Goal: Transaction & Acquisition: Book appointment/travel/reservation

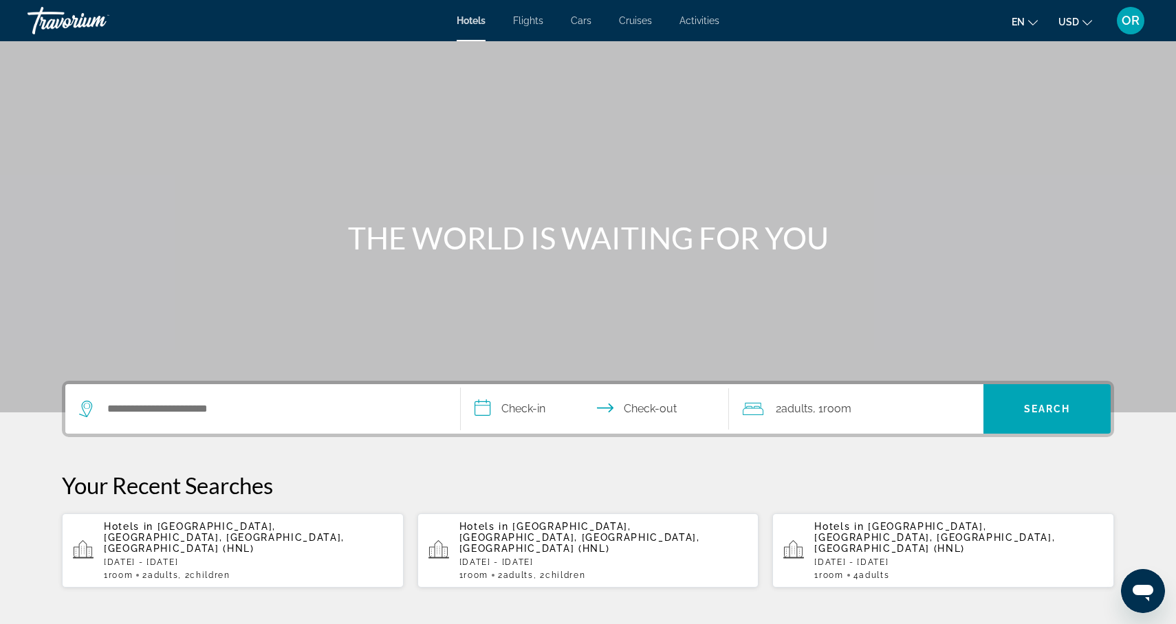
click at [471, 20] on span "Hotels" at bounding box center [470, 20] width 29 height 11
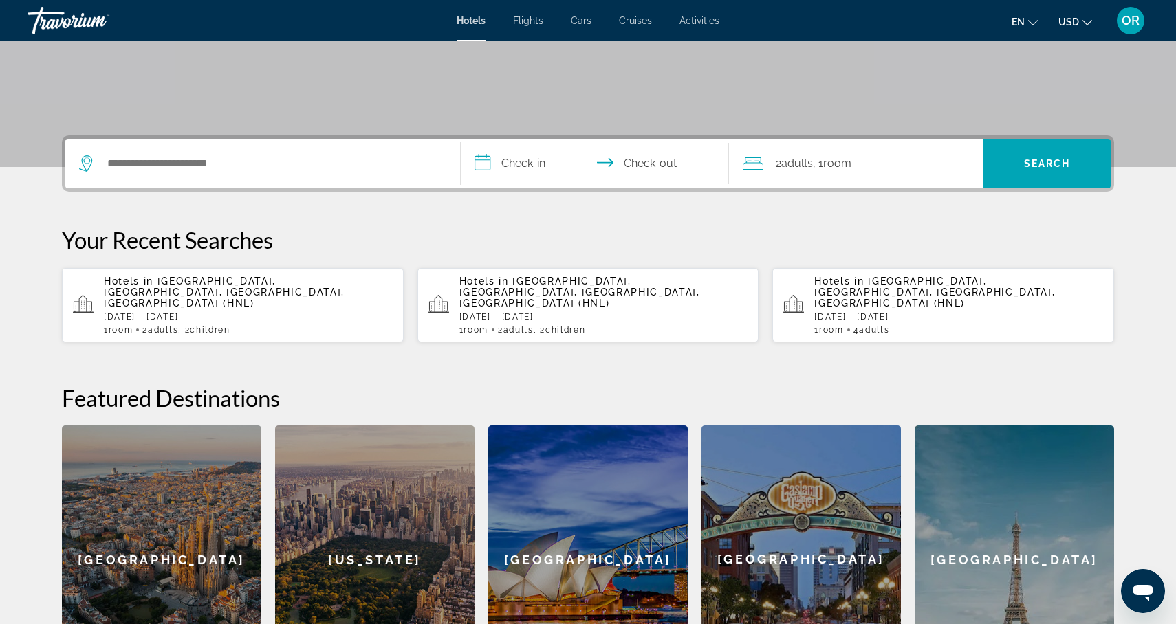
scroll to position [246, 0]
click at [217, 300] on div "Hotels in [GEOGRAPHIC_DATA], [GEOGRAPHIC_DATA], [GEOGRAPHIC_DATA], [GEOGRAPHIC_…" at bounding box center [248, 304] width 289 height 59
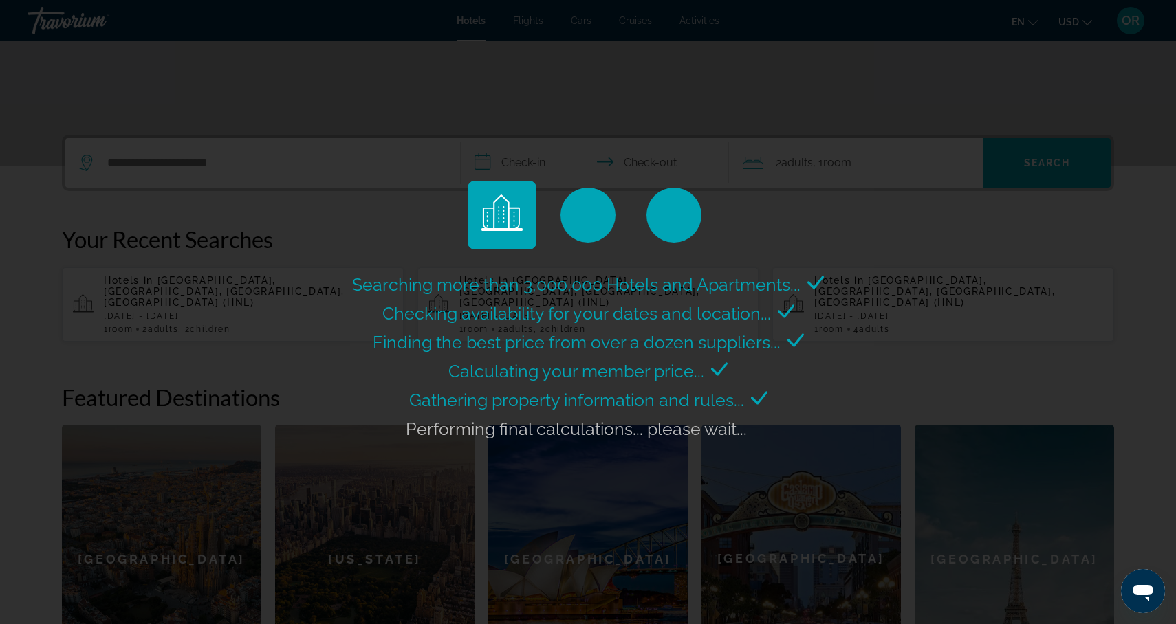
scroll to position [0, 0]
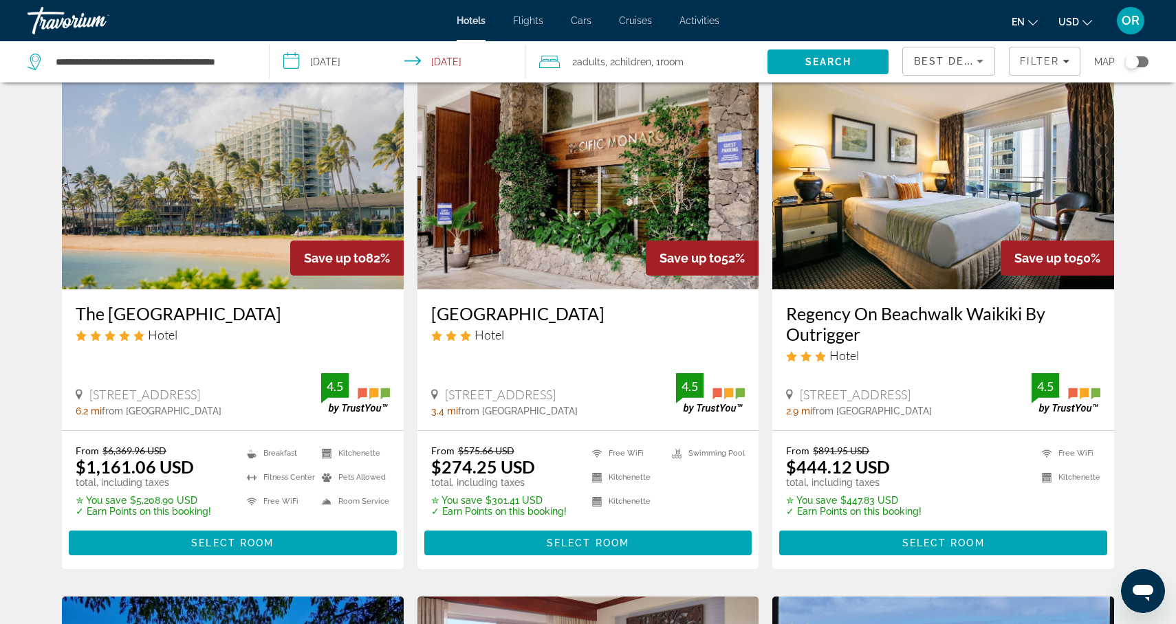
scroll to position [64, 0]
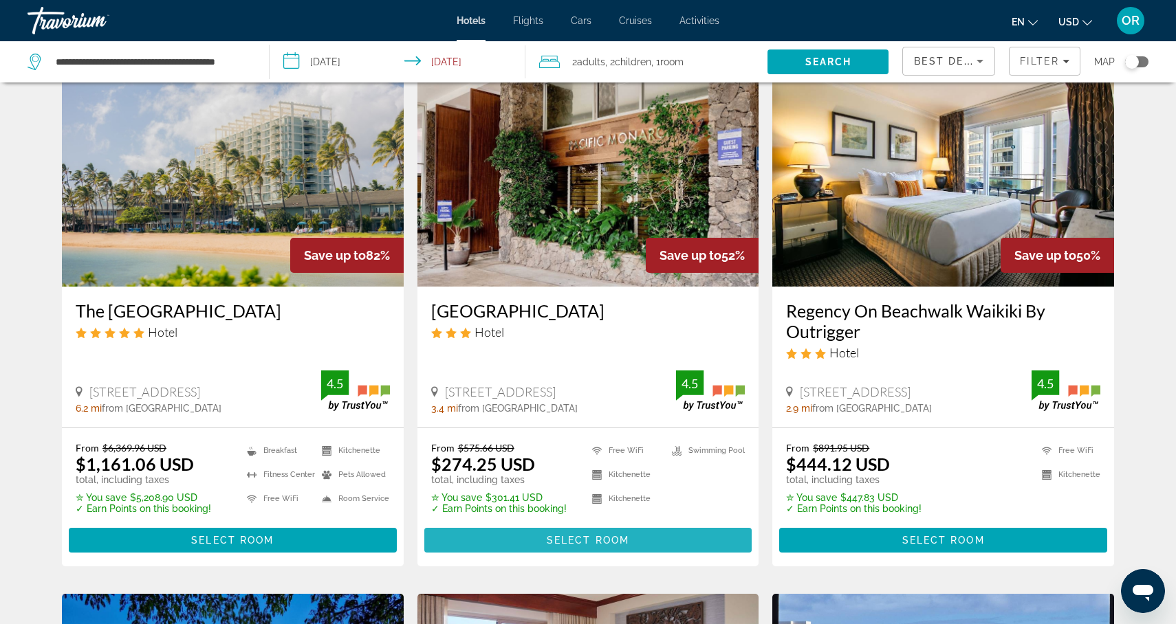
click at [579, 540] on span "Select Room" at bounding box center [588, 540] width 82 height 11
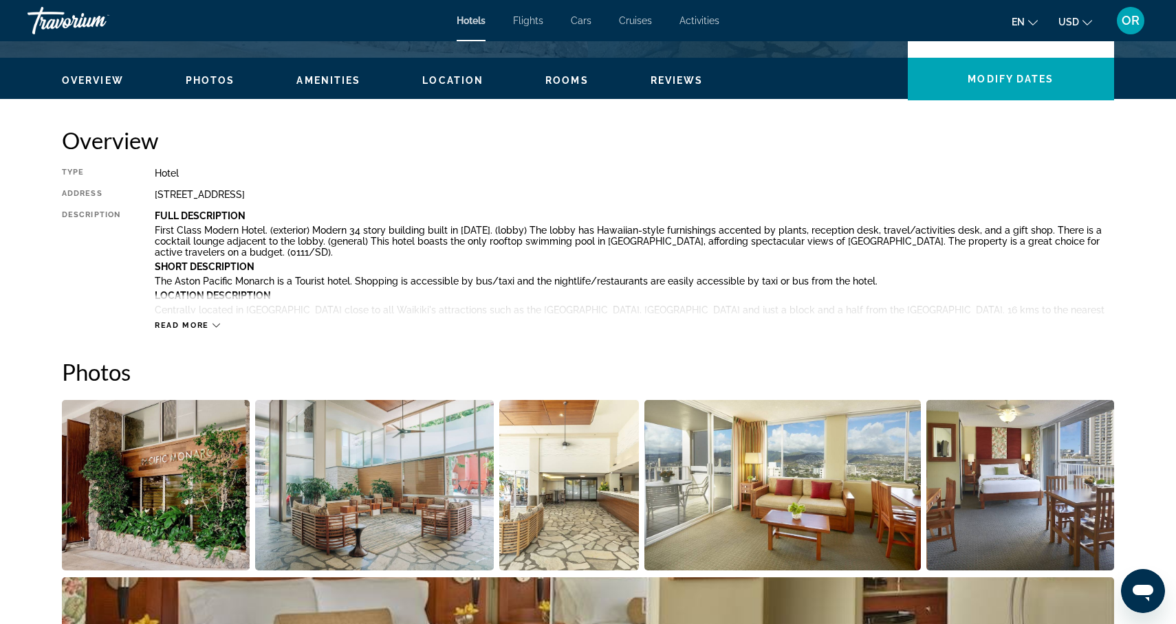
click at [210, 320] on button "Read more" at bounding box center [187, 325] width 65 height 10
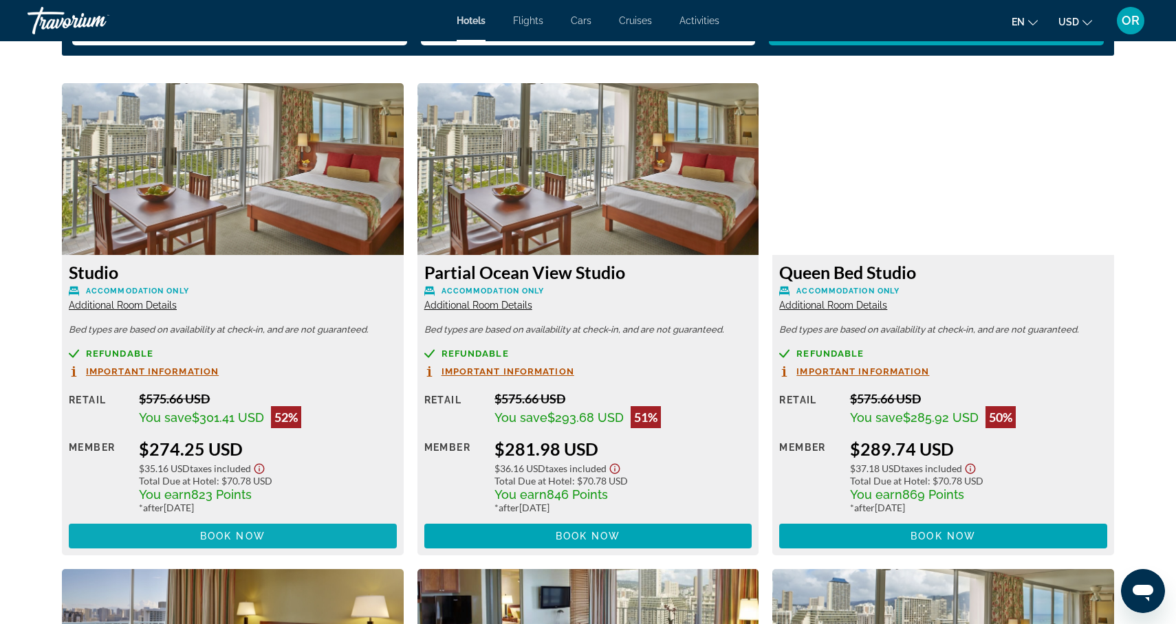
click at [232, 536] on span "Book now" at bounding box center [232, 536] width 65 height 11
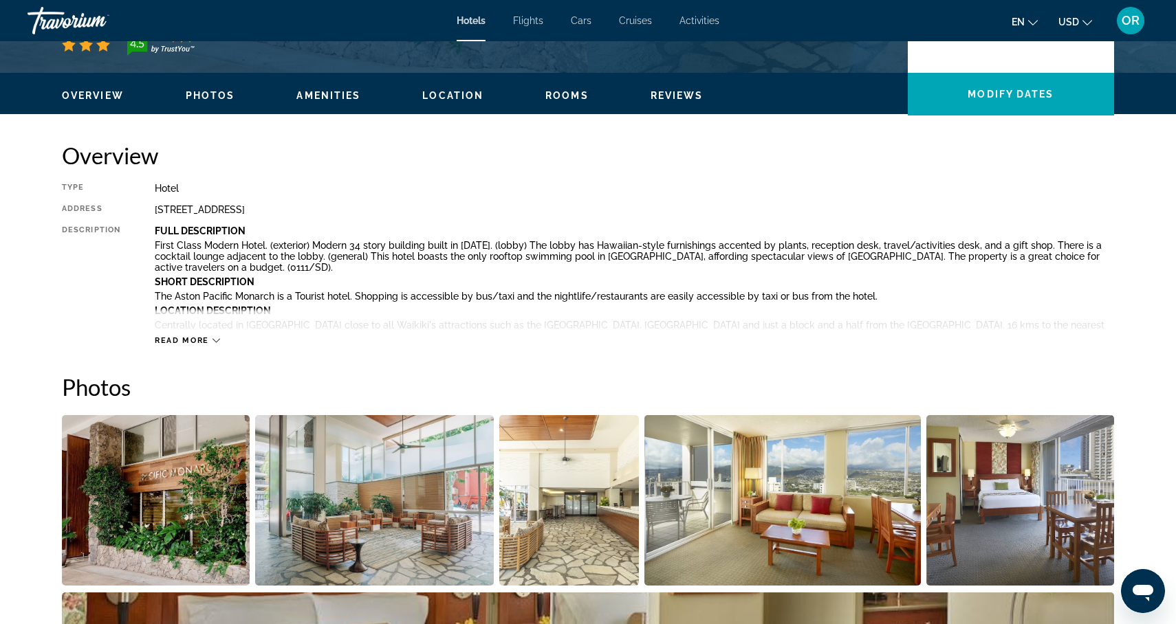
scroll to position [389, 0]
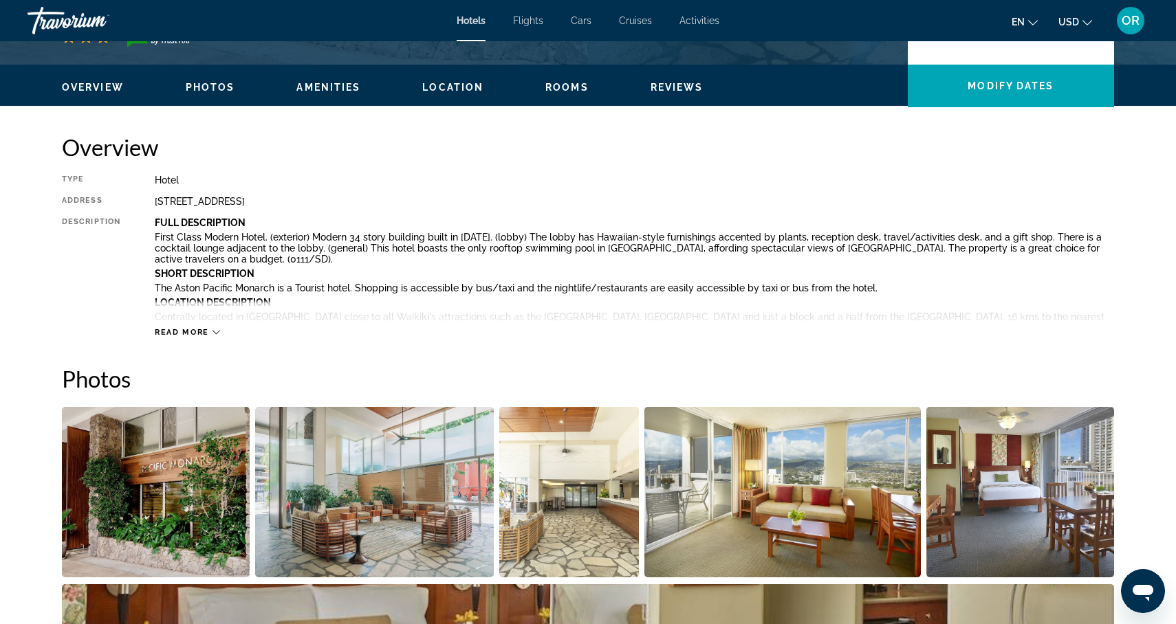
click at [209, 328] on div "Read more" at bounding box center [187, 332] width 65 height 9
